Goal: Transaction & Acquisition: Purchase product/service

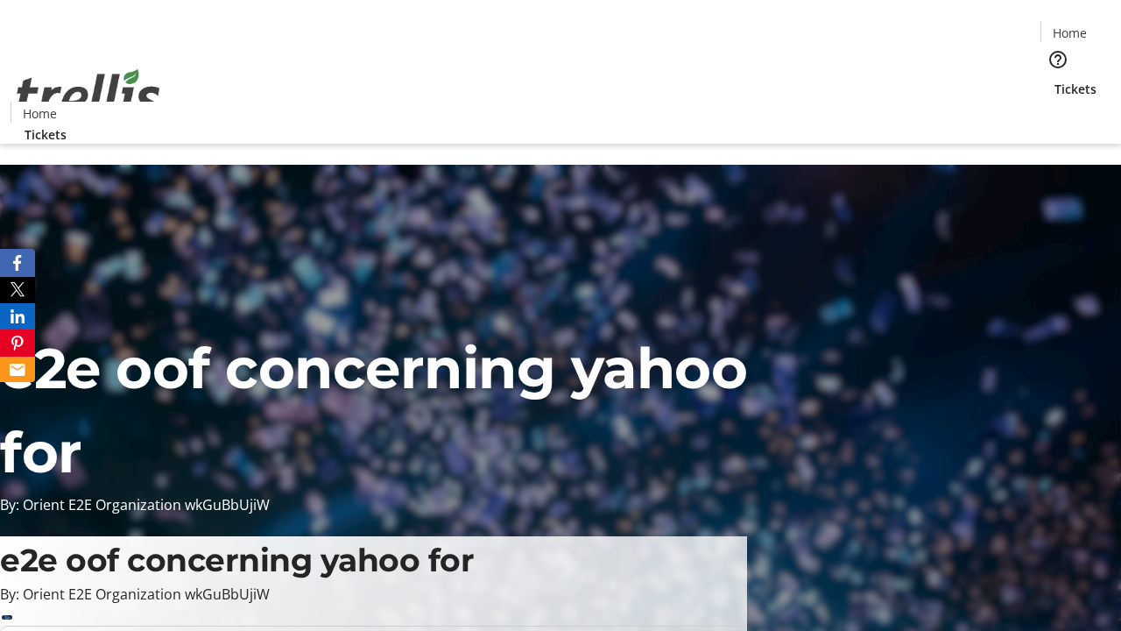
click at [1055, 80] on span "Tickets" at bounding box center [1076, 89] width 42 height 18
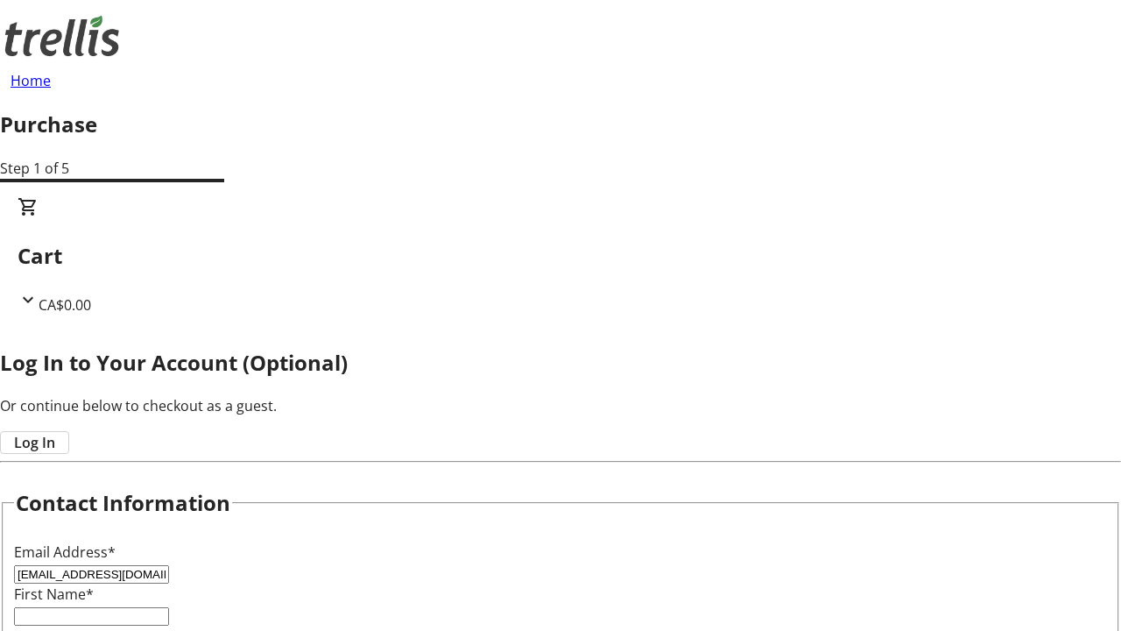
type input "[EMAIL_ADDRESS][DOMAIN_NAME]"
type input "[PERSON_NAME]"
